Goal: Check status: Check status

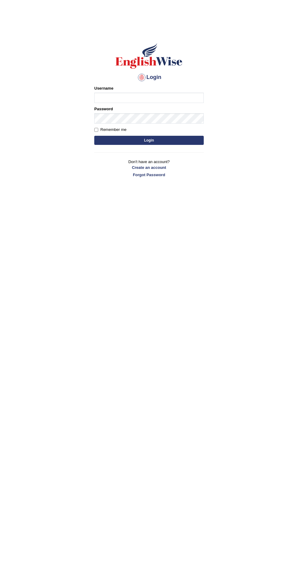
click at [121, 96] on input "Username" at bounding box center [148, 98] width 109 height 10
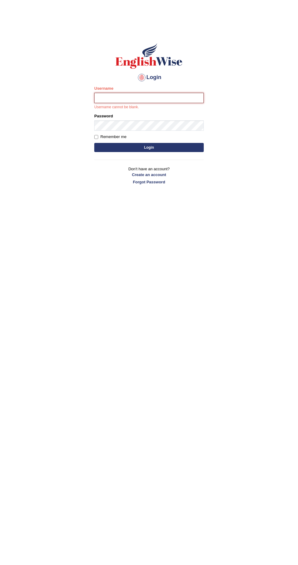
type input "anitarani2024"
click at [94, 143] on button "Login" at bounding box center [148, 147] width 109 height 9
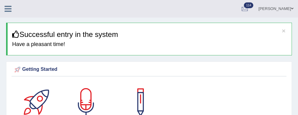
click at [7, 12] on icon at bounding box center [8, 9] width 7 height 8
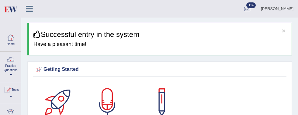
click at [9, 93] on div at bounding box center [6, 90] width 9 height 9
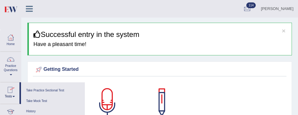
click at [30, 111] on link "History" at bounding box center [53, 112] width 58 height 11
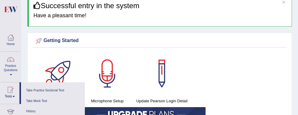
scroll to position [40, 0]
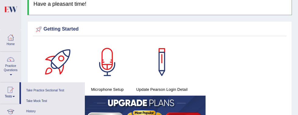
click at [29, 112] on link "History" at bounding box center [53, 112] width 58 height 11
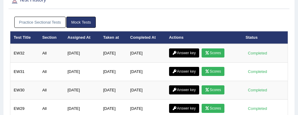
scroll to position [49, 0]
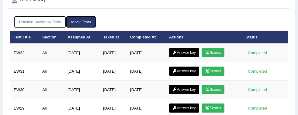
click at [215, 72] on link "Scores" at bounding box center [212, 71] width 22 height 9
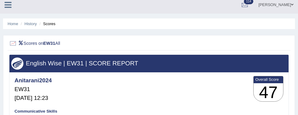
scroll to position [3, 0]
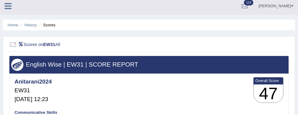
click at [31, 26] on link "History" at bounding box center [31, 25] width 12 height 5
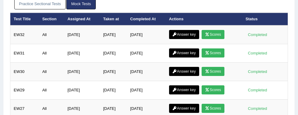
scroll to position [68, 0]
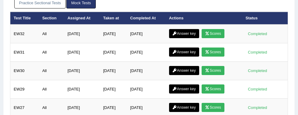
click at [214, 71] on link "Scores" at bounding box center [212, 70] width 22 height 9
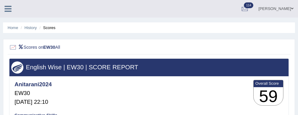
click at [32, 29] on link "History" at bounding box center [31, 28] width 12 height 5
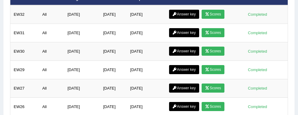
scroll to position [88, 0]
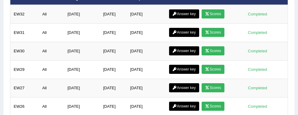
click at [209, 71] on icon at bounding box center [207, 70] width 5 height 4
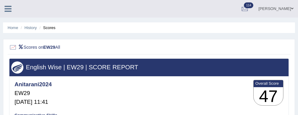
click at [9, 14] on div "Anita Rani Toggle navigation Username: anitarani2024 Access Type: Online Subscr…" at bounding box center [149, 9] width 298 height 18
